Goal: Task Accomplishment & Management: Use online tool/utility

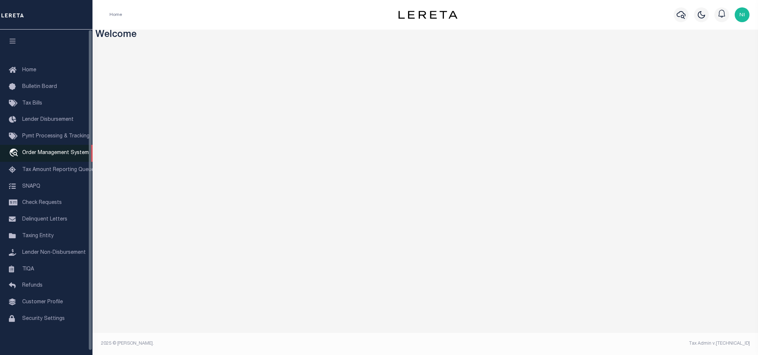
click at [64, 152] on span "Order Management System" at bounding box center [55, 153] width 67 height 5
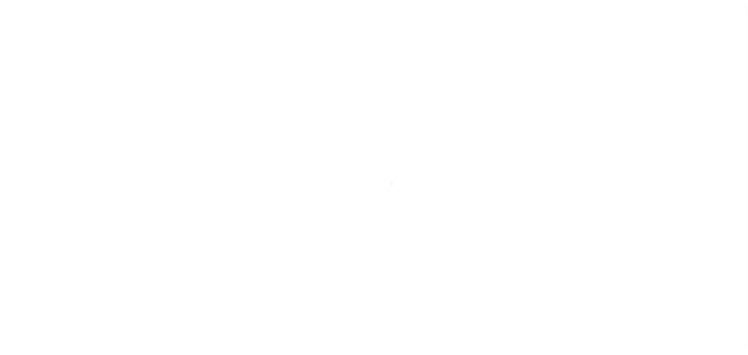
scroll to position [4, 0]
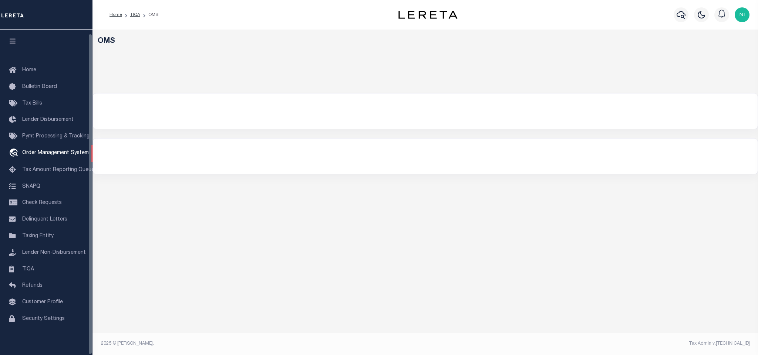
select select "200"
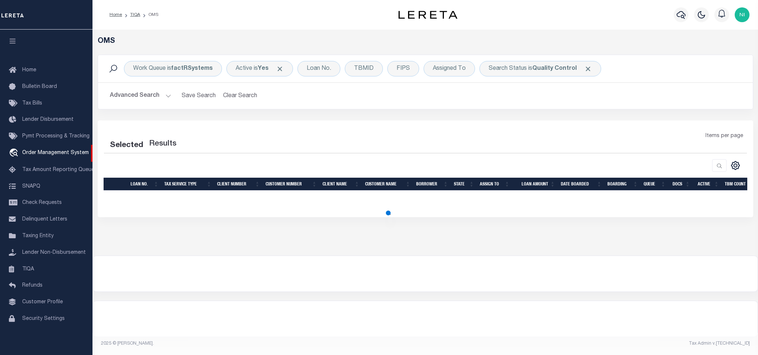
select select "200"
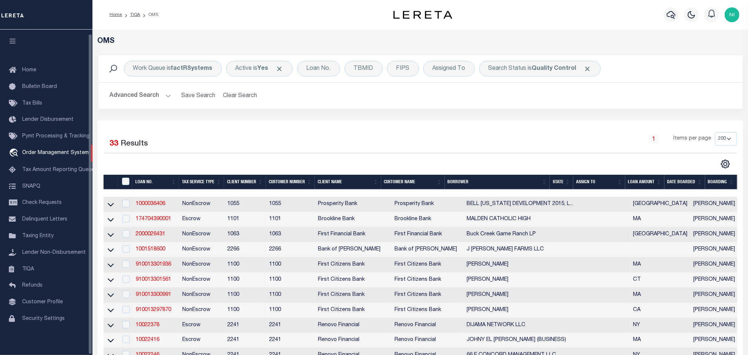
click at [331, 119] on div "Work Queue is factRSystems Active is Yes Loan No. TBMID FIPS Assigned To Search…" at bounding box center [420, 88] width 657 height 66
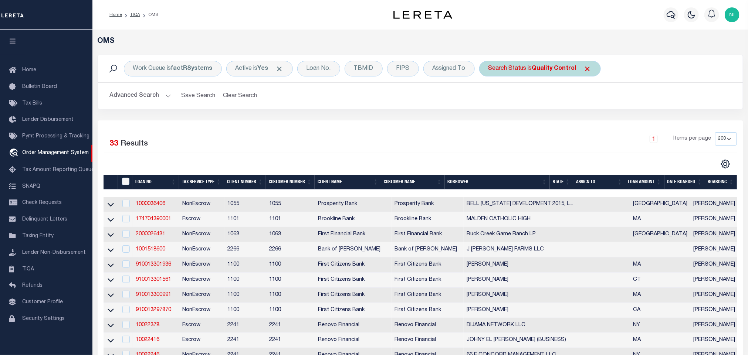
click at [537, 72] on b "Quality Control" at bounding box center [554, 69] width 44 height 6
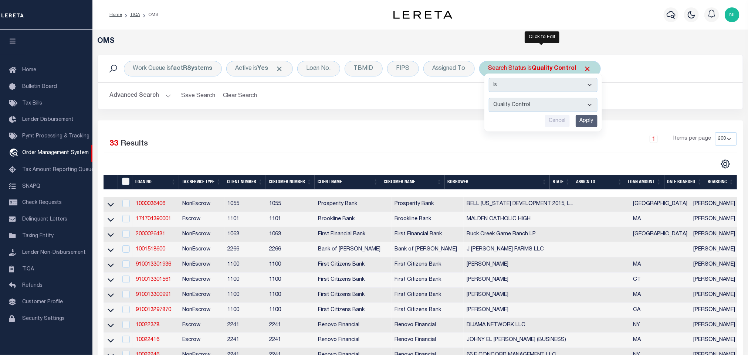
click at [538, 107] on select "Automated Search Bad Parcel Complete Duplicate Parcel High Dollar Reporting In …" at bounding box center [543, 105] width 109 height 14
select select "IP"
click at [491, 99] on select "Automated Search Bad Parcel Complete Duplicate Parcel High Dollar Reporting In …" at bounding box center [543, 105] width 109 height 14
click at [586, 124] on input "Apply" at bounding box center [587, 121] width 22 height 12
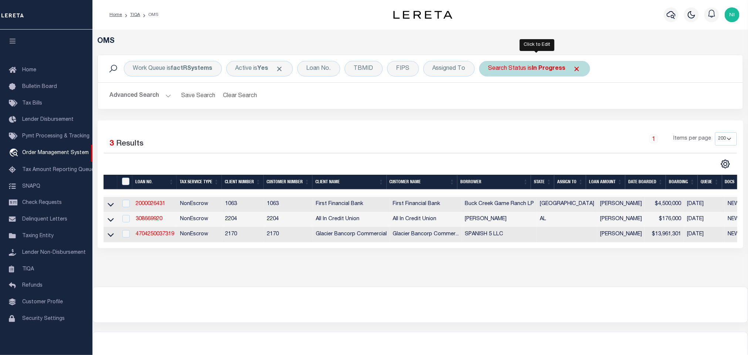
click at [526, 68] on div "Search Status is In Progress" at bounding box center [534, 69] width 111 height 16
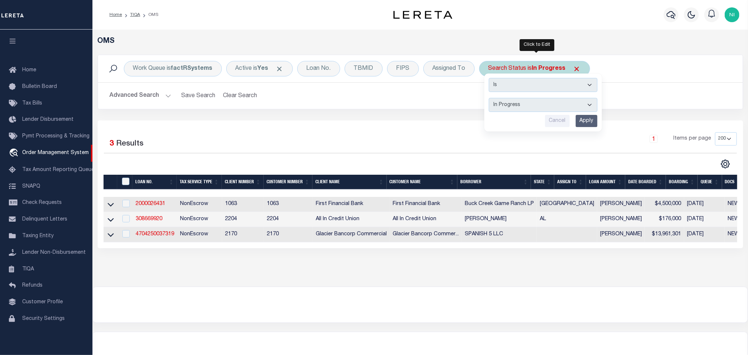
click at [526, 104] on select "Automated Search Bad Parcel Complete Duplicate Parcel High Dollar Reporting In …" at bounding box center [543, 105] width 109 height 14
select select "RD"
click at [491, 99] on select "Automated Search Bad Parcel Complete Duplicate Parcel High Dollar Reporting In …" at bounding box center [543, 105] width 109 height 14
click at [583, 121] on input "Apply" at bounding box center [587, 121] width 22 height 12
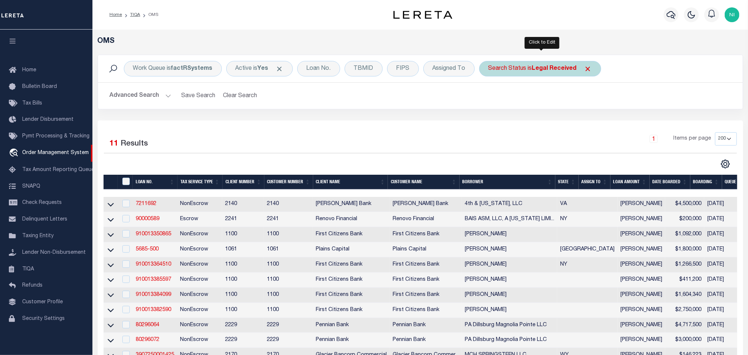
click at [539, 70] on b "Legal Received" at bounding box center [554, 69] width 45 height 6
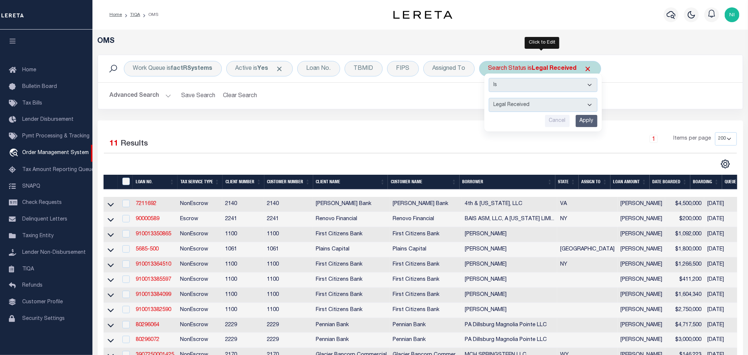
click at [535, 107] on select "Automated Search Bad Parcel Complete Duplicate Parcel High Dollar Reporting In …" at bounding box center [543, 105] width 109 height 14
select select "QC"
click at [491, 99] on select "Automated Search Bad Parcel Complete Duplicate Parcel High Dollar Reporting In …" at bounding box center [543, 105] width 109 height 14
click at [587, 119] on input "Apply" at bounding box center [587, 121] width 22 height 12
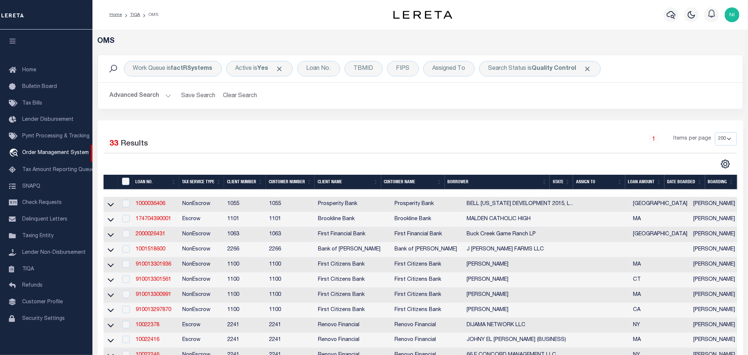
click at [487, 98] on h2 "Advanced Search Save Search Clear Search tblSearchTopScreen_dynamictable_____De…" at bounding box center [420, 96] width 633 height 14
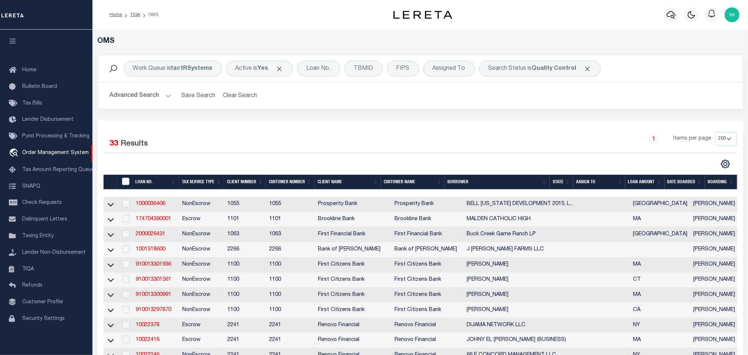
click at [487, 98] on h2 "Advanced Search Save Search Clear Search tblSearchTopScreen_dynamictable_____De…" at bounding box center [420, 96] width 633 height 14
click at [320, 139] on div "1 Items per page 10 25 50 100 200" at bounding box center [501, 141] width 472 height 19
click at [253, 116] on div "Work Queue is factRSystems Active is Yes Loan No. TBMID FIPS Assigned To Search…" at bounding box center [420, 88] width 657 height 66
click at [174, 71] on b "factRSystems" at bounding box center [191, 69] width 41 height 6
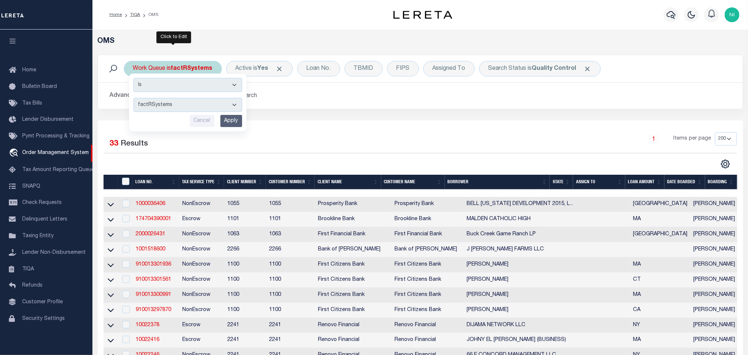
click at [167, 100] on select "--ALL-- factRSystems General ThoughtFocus" at bounding box center [188, 105] width 109 height 14
select select "FAC_GEN_THF"
click at [134, 99] on select "--ALL-- factRSystems General ThoughtFocus" at bounding box center [188, 105] width 109 height 14
click at [237, 122] on input "Apply" at bounding box center [231, 121] width 22 height 12
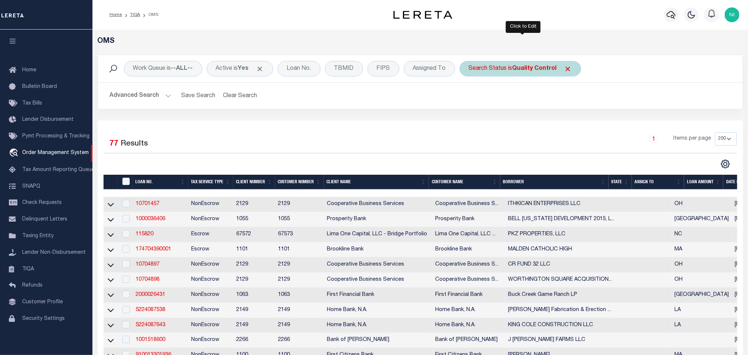
click at [515, 69] on div "Search Status is Quality Control" at bounding box center [521, 69] width 122 height 16
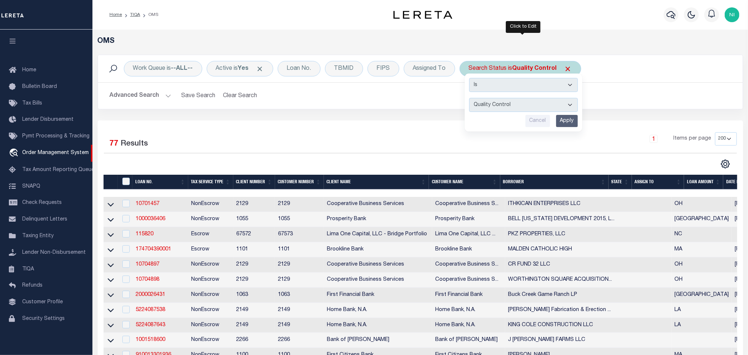
drag, startPoint x: 515, startPoint y: 69, endPoint x: 514, endPoint y: 108, distance: 38.8
click at [514, 108] on select "Automated Search Bad Parcel Complete Duplicate Parcel High Dollar Reporting In …" at bounding box center [523, 105] width 109 height 14
select select "PA"
click at [472, 99] on select "Automated Search Bad Parcel Complete Duplicate Parcel High Dollar Reporting In …" at bounding box center [523, 105] width 109 height 14
click at [567, 120] on input "Apply" at bounding box center [567, 121] width 22 height 12
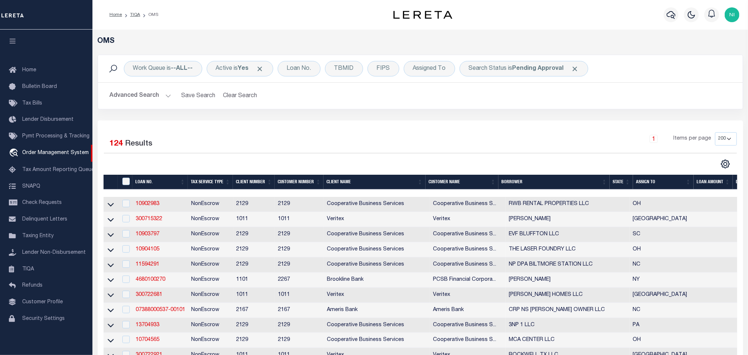
click at [151, 95] on button "Advanced Search" at bounding box center [140, 96] width 61 height 14
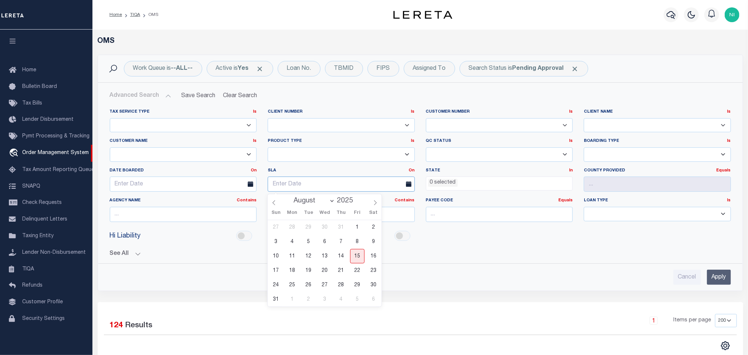
click at [323, 183] on input "text" at bounding box center [341, 184] width 147 height 15
click at [353, 257] on span "15" at bounding box center [357, 256] width 14 height 14
type input "[DATE]"
click at [414, 170] on link "On" at bounding box center [412, 171] width 6 height 4
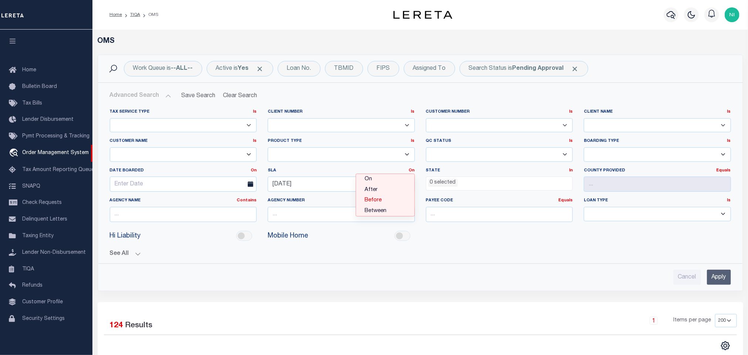
click at [391, 201] on link "Before" at bounding box center [385, 200] width 58 height 11
click at [544, 249] on div "See All [GEOGRAPHIC_DATA] Contains Contains Is Equals Equals Is" at bounding box center [420, 251] width 621 height 13
click at [717, 278] on input "Apply" at bounding box center [719, 277] width 24 height 15
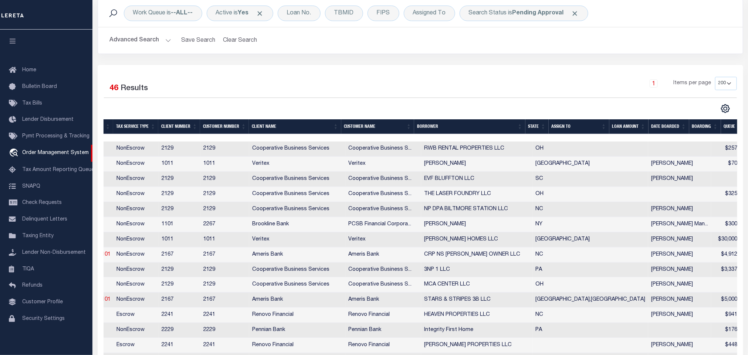
scroll to position [0, 172]
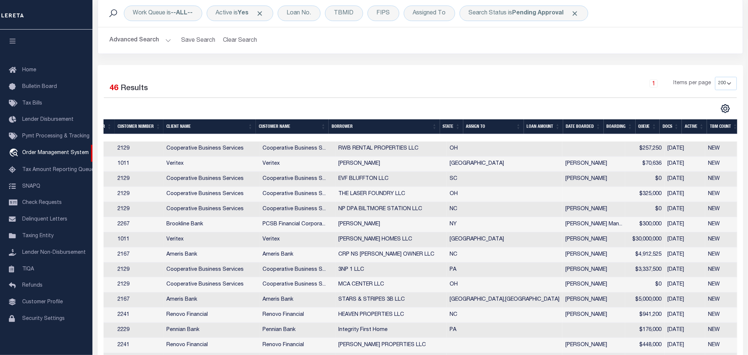
drag, startPoint x: 283, startPoint y: 166, endPoint x: 320, endPoint y: 168, distance: 36.3
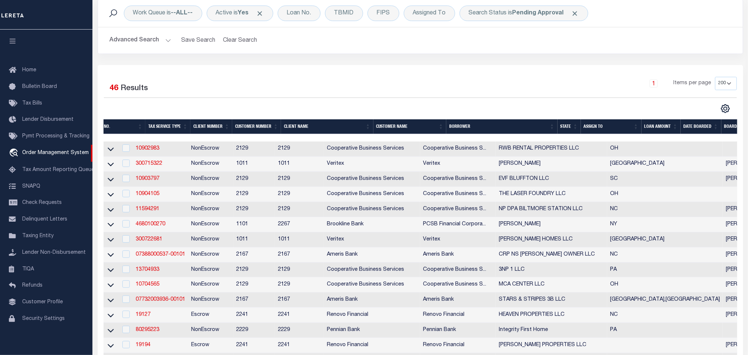
scroll to position [0, 0]
drag, startPoint x: 317, startPoint y: 168, endPoint x: 264, endPoint y: 170, distance: 53.0
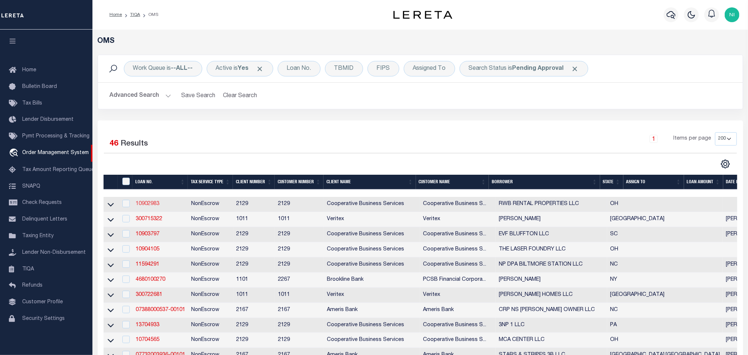
click at [136, 206] on link "10902983" at bounding box center [148, 204] width 24 height 5
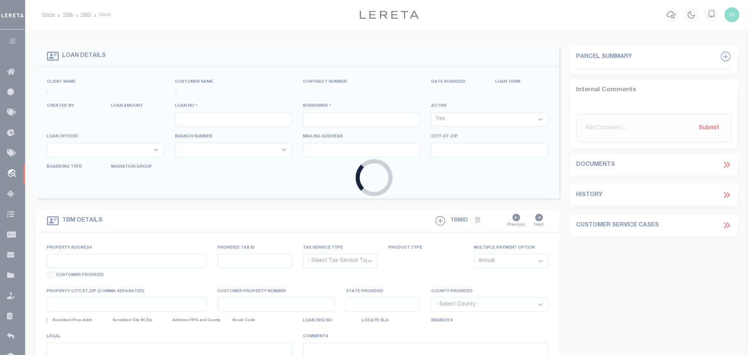
type input "10902983"
type input "RWB RENTAL PROPERTIES LLC"
select select
type input "[STREET_ADDRESS][PERSON_NAME]"
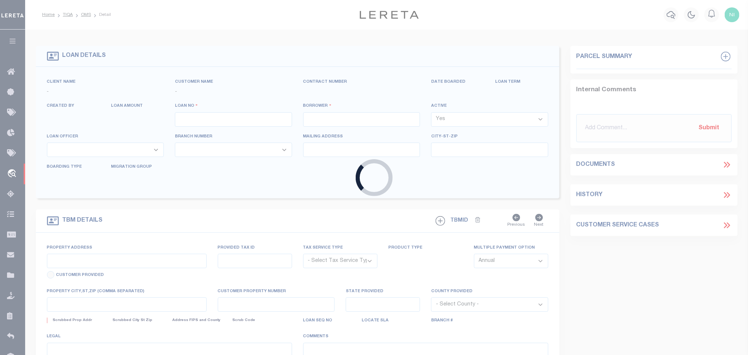
type input "[PERSON_NAME], [GEOGRAPHIC_DATA] 43119"
select select "10"
select select "NonEscrow"
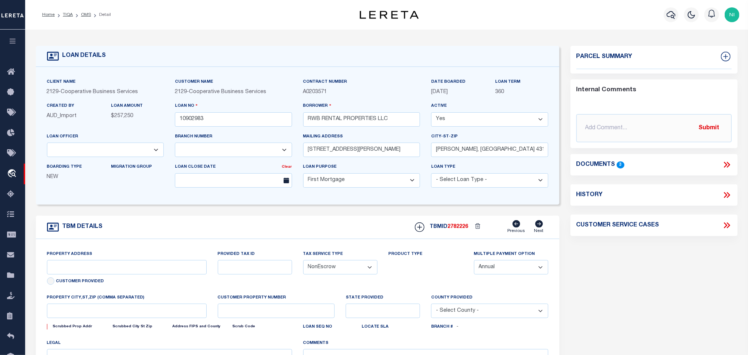
type input "[STREET_ADDRESS]"
type input "[PHONE_NUMBER]"
select select
type input "[GEOGRAPHIC_DATA], OH 43204"
type input "2306"
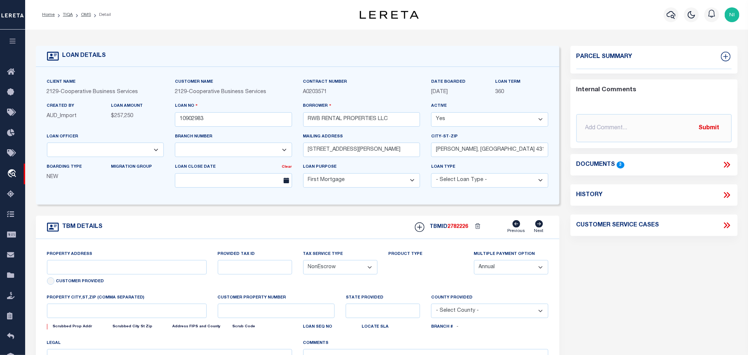
type input "OH"
select select
select select "4777"
select select "3334"
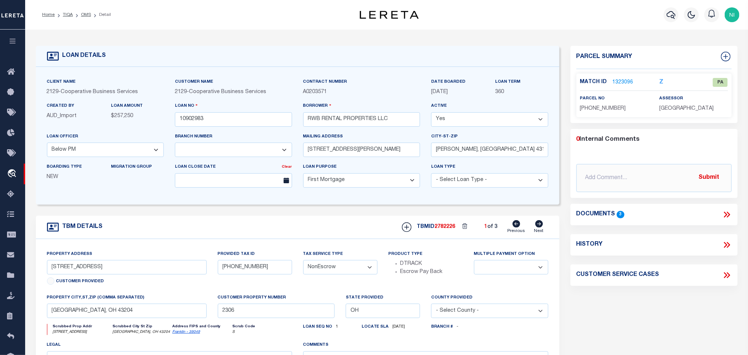
click at [542, 227] on icon at bounding box center [539, 223] width 8 height 7
type input "[STREET_ADDRESS]"
select select
type input "5072"
select select
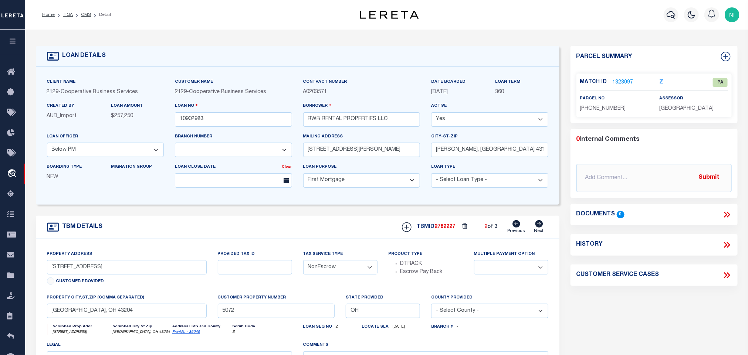
click at [542, 227] on icon at bounding box center [539, 223] width 8 height 7
type input "[STREET_ADDRESS][PERSON_NAME]"
select select
type input "5071"
select select
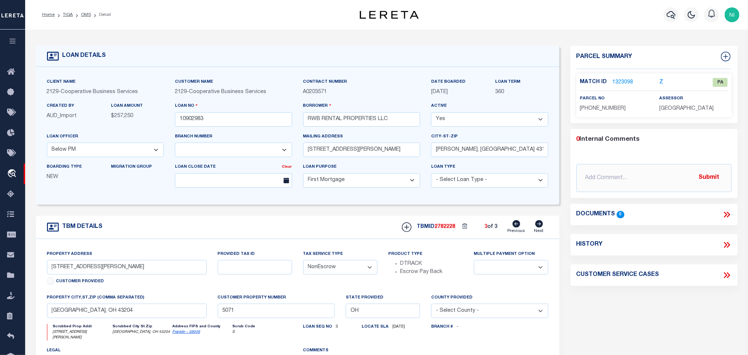
click at [255, 227] on div "TBM DETAILS TBMID 2782228 3 of 3 Next" at bounding box center [298, 227] width 524 height 23
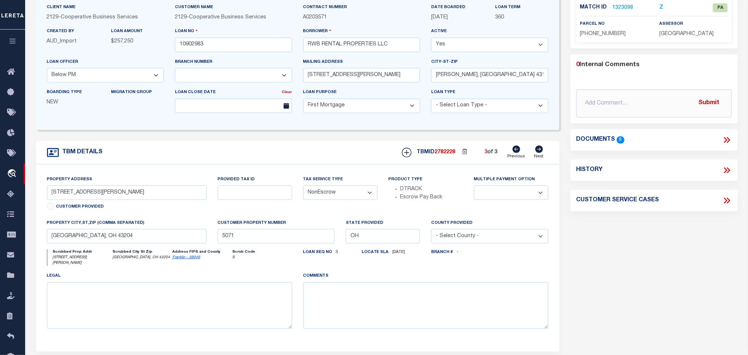
scroll to position [55, 0]
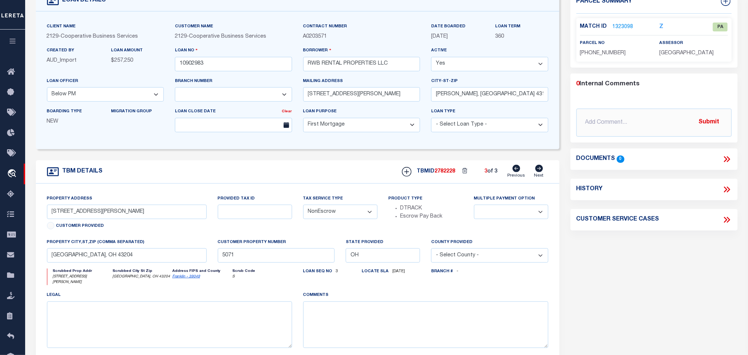
click at [519, 172] on icon at bounding box center [517, 168] width 8 height 7
type input "[STREET_ADDRESS]"
select select
type input "5072"
select select
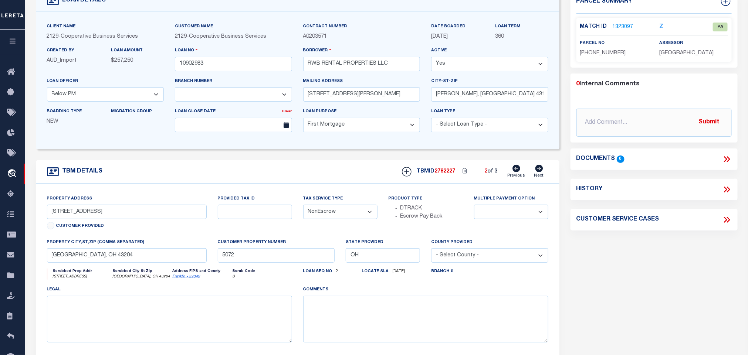
click at [519, 172] on icon at bounding box center [517, 168] width 8 height 7
type input "[STREET_ADDRESS]"
type input "[PHONE_NUMBER]"
select select
type input "2306"
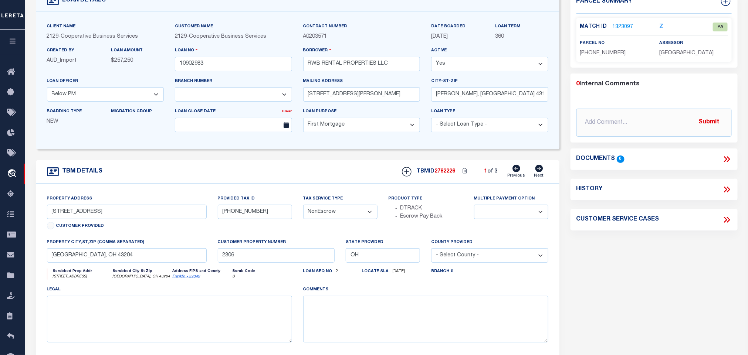
select select
click at [337, 175] on div "TBM DETAILS TBMID 2782226 1 of 3 Next" at bounding box center [298, 172] width 524 height 23
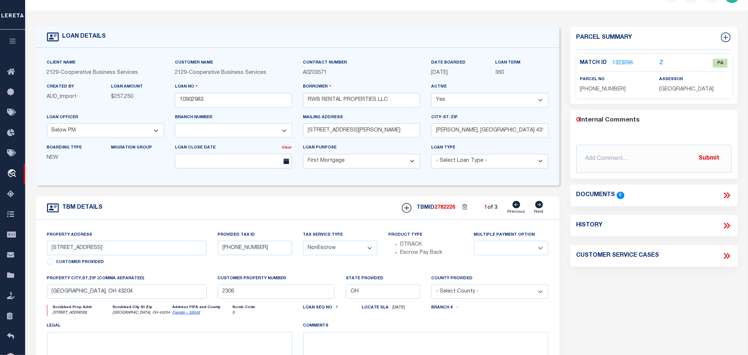
scroll to position [0, 0]
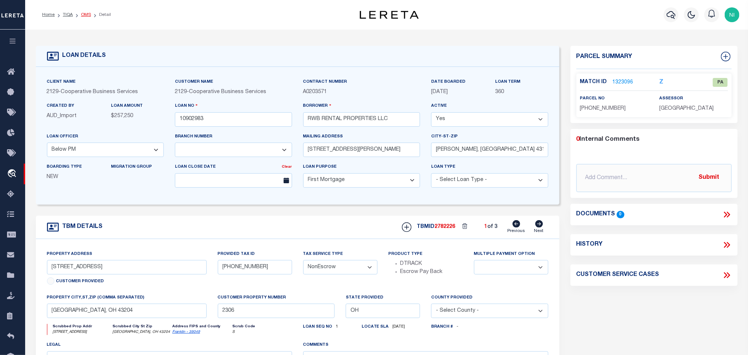
click at [81, 17] on link "OMS" at bounding box center [86, 15] width 10 height 4
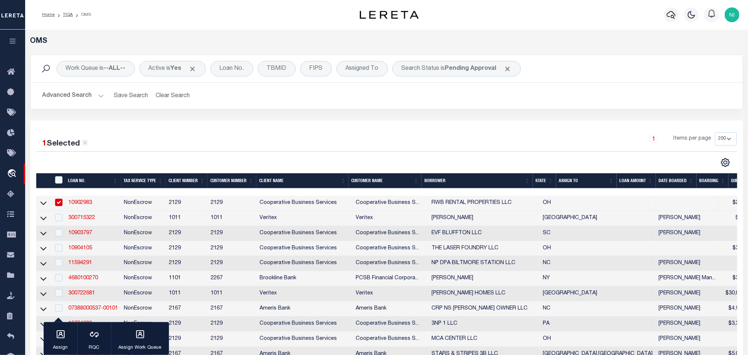
click at [287, 115] on div "Work Queue is --ALL-- Active is Yes Loan No. TBMID FIPS Assigned To Search Stat…" at bounding box center [387, 88] width 724 height 66
click at [254, 120] on div "Work Queue is --ALL-- Active is Yes Loan No. TBMID FIPS Assigned To Search Stat…" at bounding box center [387, 88] width 724 height 66
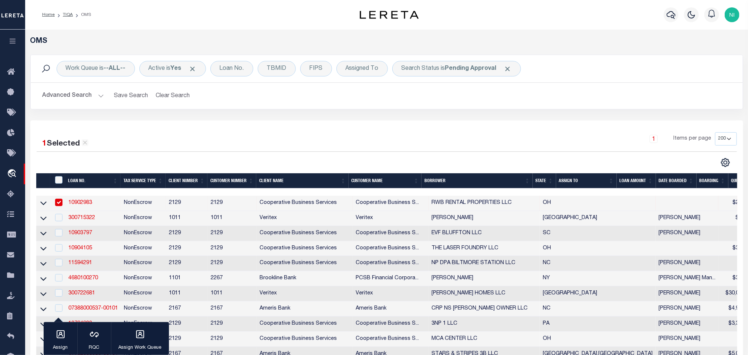
click at [387, 111] on div "Work Queue is --ALL-- Active is Yes Loan No. TBMID FIPS Assigned To Search Stat…" at bounding box center [387, 88] width 724 height 66
click at [474, 69] on b "Pending Approval" at bounding box center [470, 69] width 51 height 6
select select "PA"
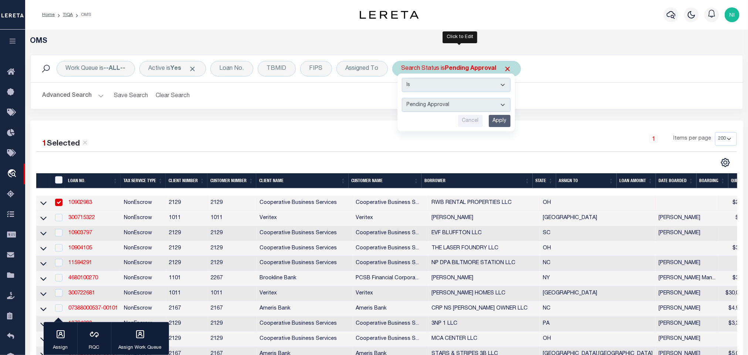
click at [502, 118] on input "Apply" at bounding box center [500, 121] width 22 height 12
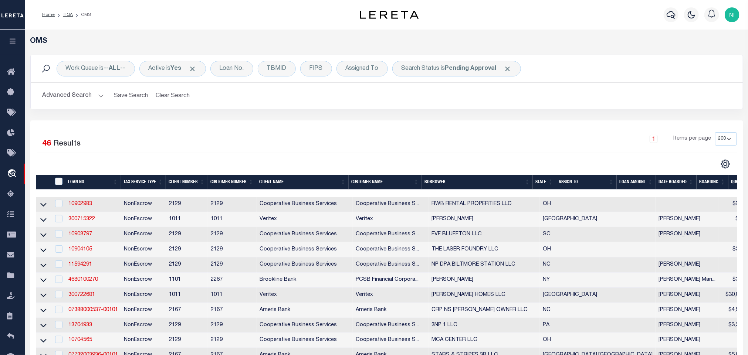
click at [390, 109] on div "Advanced Search Save Search Clear Search tblSearchTopScreen_dynamictable_____De…" at bounding box center [387, 96] width 712 height 26
click at [391, 110] on div "Work Queue is --ALL-- Active is Yes Loan No. TBMID FIPS Assigned To Search Stat…" at bounding box center [387, 88] width 724 height 66
click at [340, 113] on div "Work Queue is --ALL-- Active is Yes Loan No. TBMID FIPS Assigned To Search Stat…" at bounding box center [387, 88] width 724 height 66
click at [348, 109] on div "Work Queue is --ALL-- Active is Yes Loan No. TBMID FIPS Assigned To Search Stat…" at bounding box center [386, 82] width 713 height 55
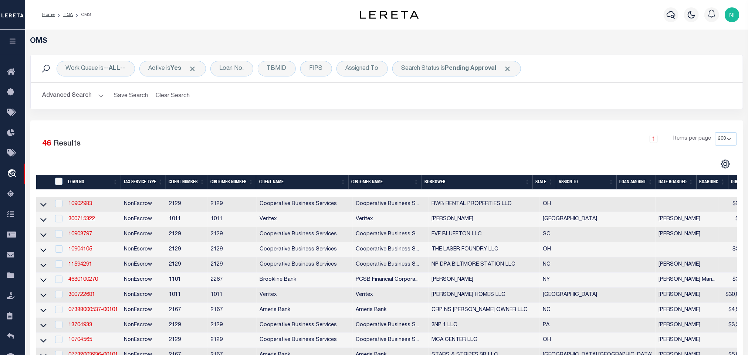
click at [247, 118] on div "Work Queue is --ALL-- Active is Yes Loan No. TBMID FIPS Assigned To Search Stat…" at bounding box center [387, 88] width 724 height 66
click at [307, 117] on div "Work Queue is --ALL-- Active is Yes Loan No. TBMID FIPS Assigned To Search Stat…" at bounding box center [387, 88] width 724 height 66
click at [305, 118] on div "Work Queue is --ALL-- Active is Yes Loan No. TBMID FIPS Assigned To Search Stat…" at bounding box center [387, 88] width 724 height 66
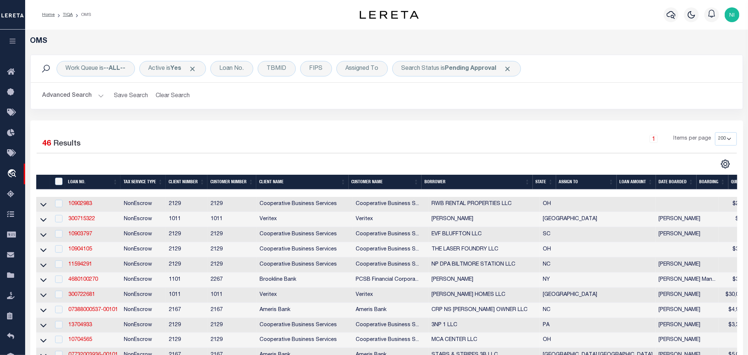
click at [284, 105] on div "Advanced Search Save Search Clear Search tblSearchTopScreen_dynamictable_____De…" at bounding box center [387, 96] width 712 height 26
click at [285, 115] on div "Work Queue is --ALL-- Active is Yes Loan No. TBMID FIPS Assigned To Search Stat…" at bounding box center [387, 88] width 724 height 66
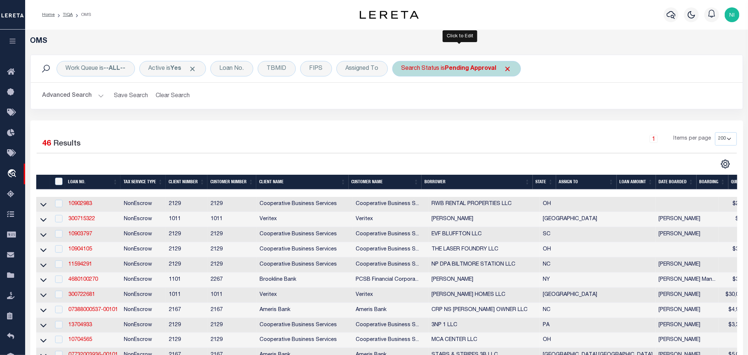
click at [471, 69] on b "Pending Approval" at bounding box center [470, 69] width 51 height 6
select select "PA"
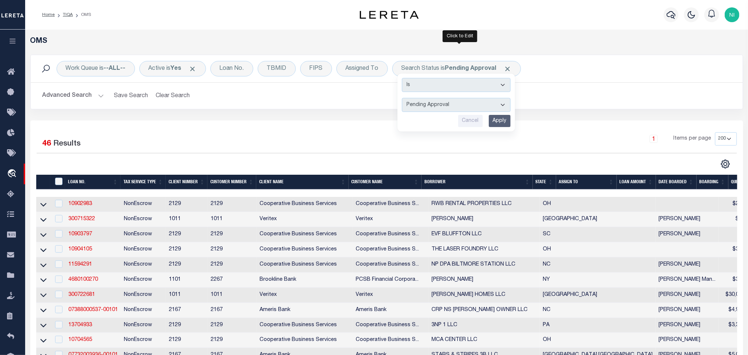
click at [502, 122] on input "Apply" at bounding box center [500, 121] width 22 height 12
